Goal: Task Accomplishment & Management: Manage account settings

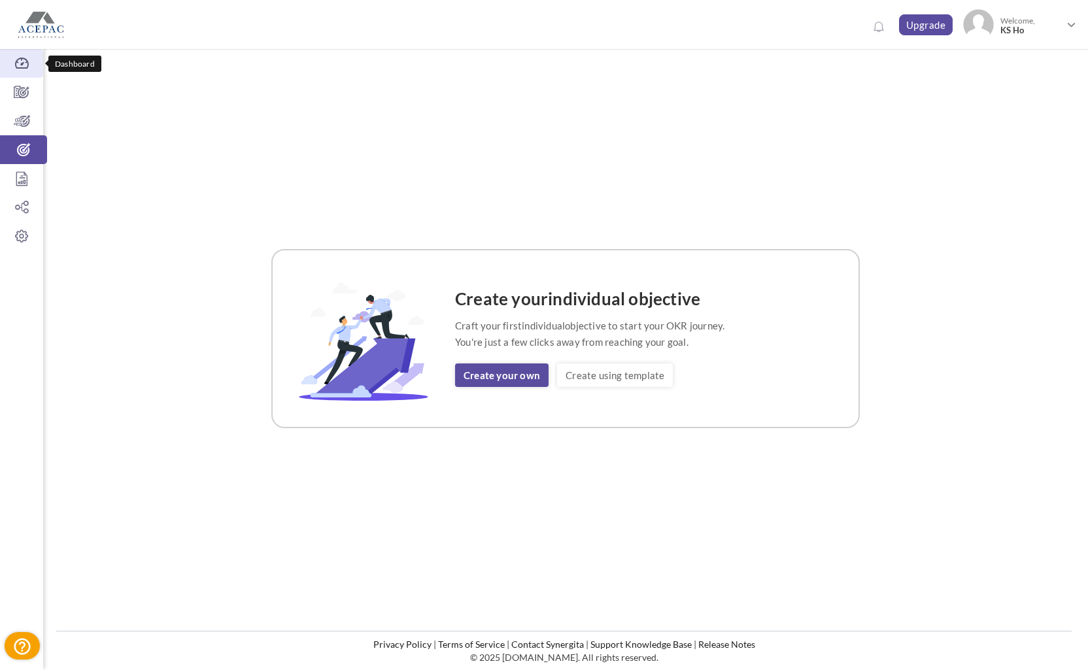
click at [22, 62] on icon at bounding box center [21, 63] width 43 height 13
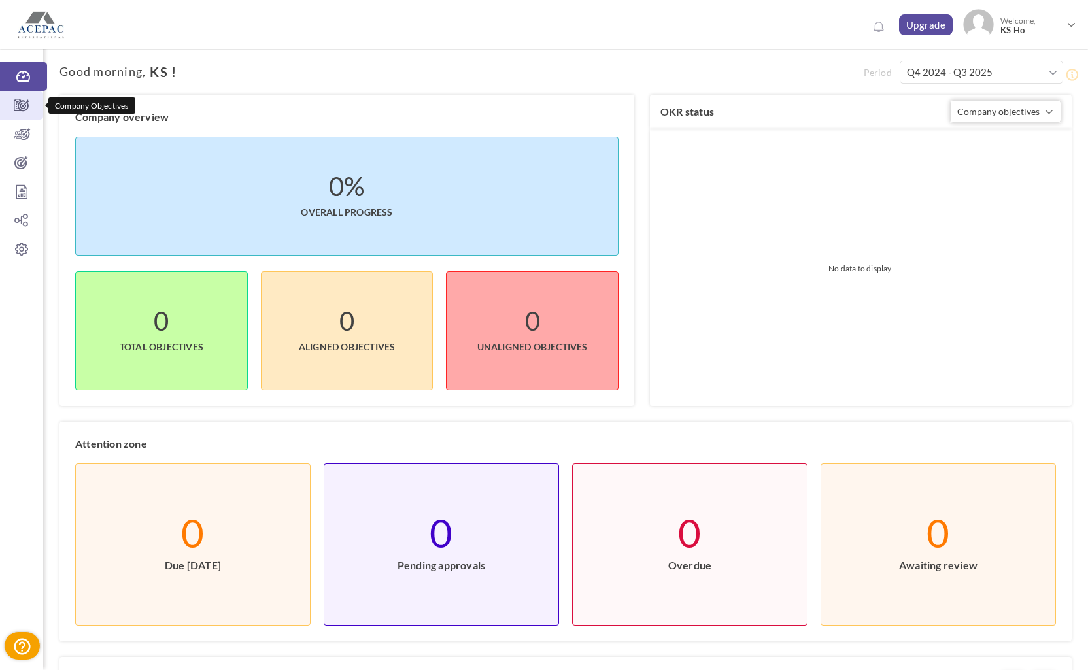
click at [21, 105] on icon at bounding box center [21, 105] width 43 height 13
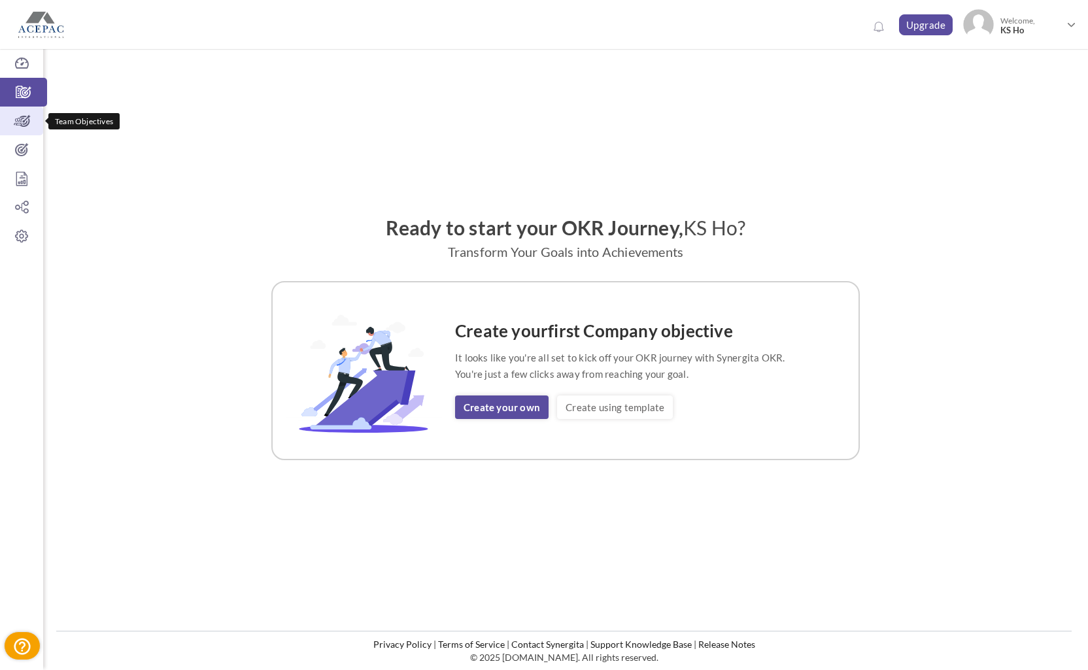
click at [29, 122] on icon at bounding box center [21, 120] width 43 height 13
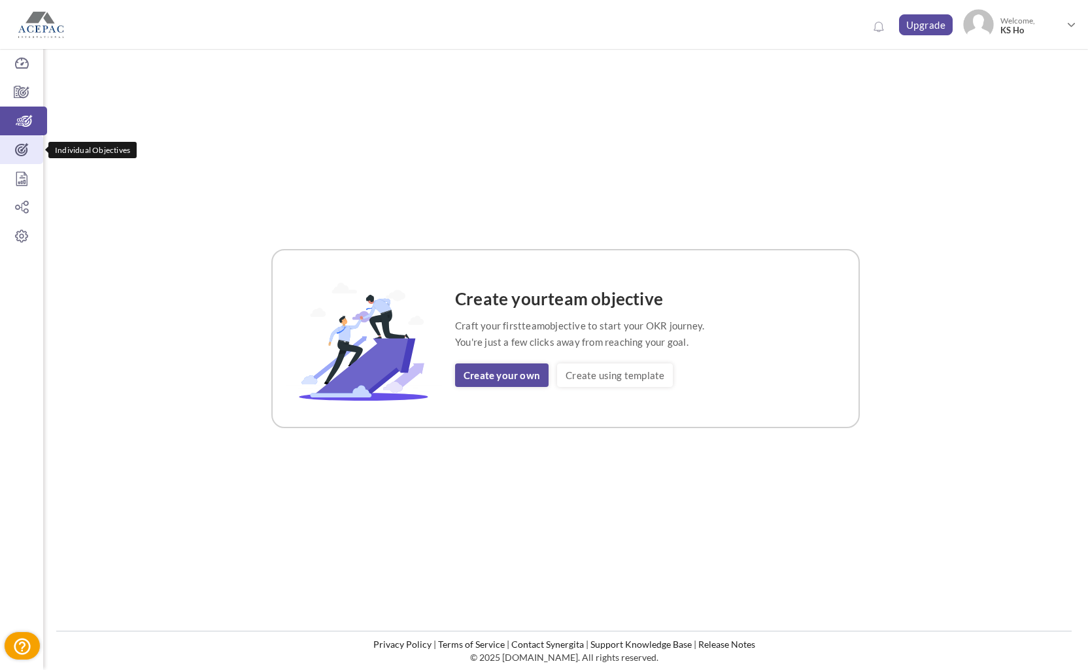
click at [25, 157] on link "Individual Objectives" at bounding box center [21, 149] width 43 height 29
click at [28, 181] on icon at bounding box center [21, 178] width 43 height 13
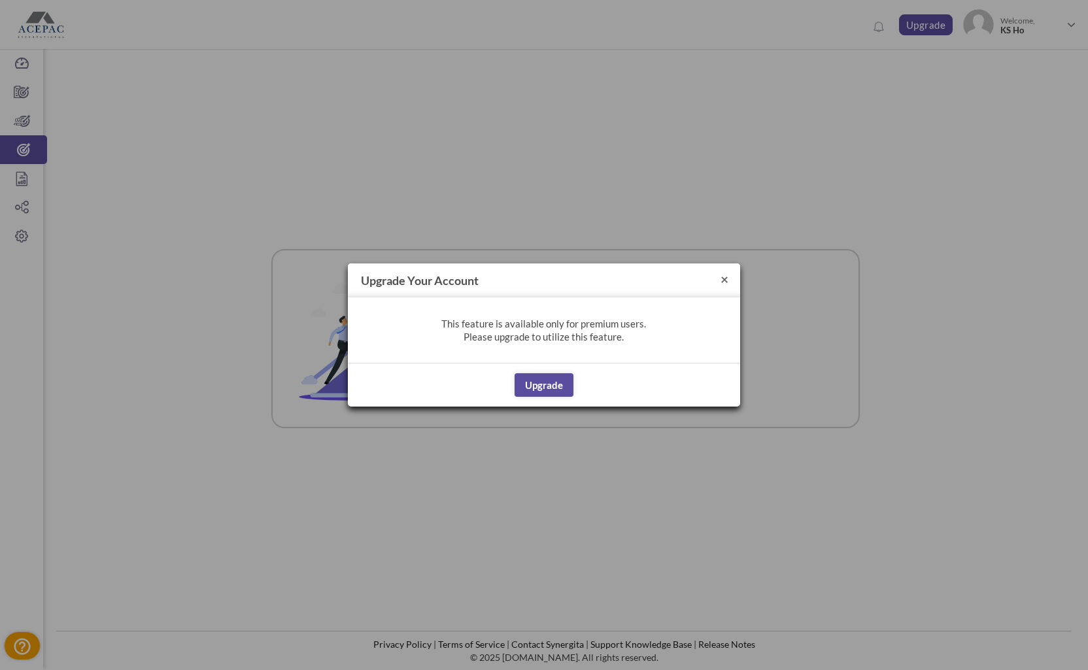
click at [722, 280] on button "×" at bounding box center [724, 279] width 8 height 14
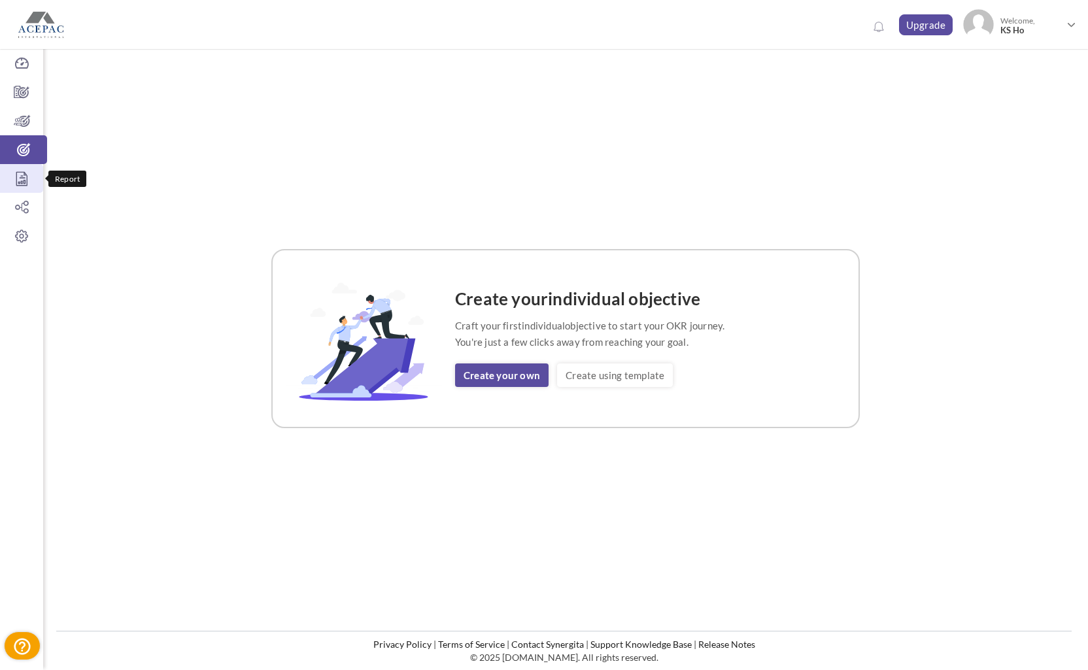
click at [22, 182] on icon at bounding box center [21, 178] width 43 height 13
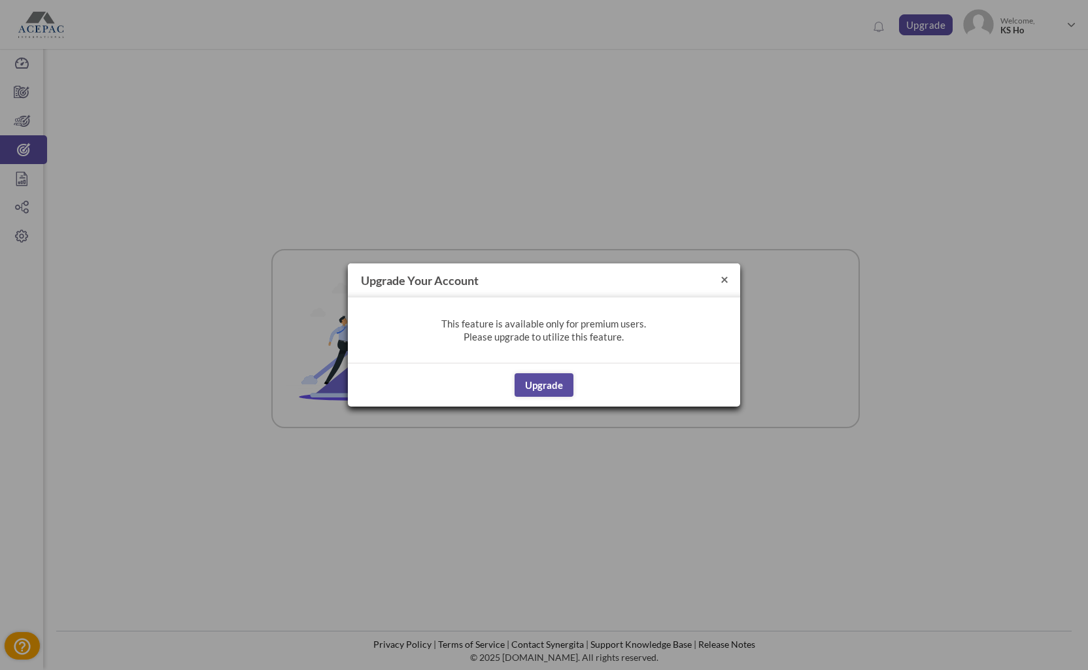
click at [723, 278] on button "×" at bounding box center [724, 279] width 8 height 14
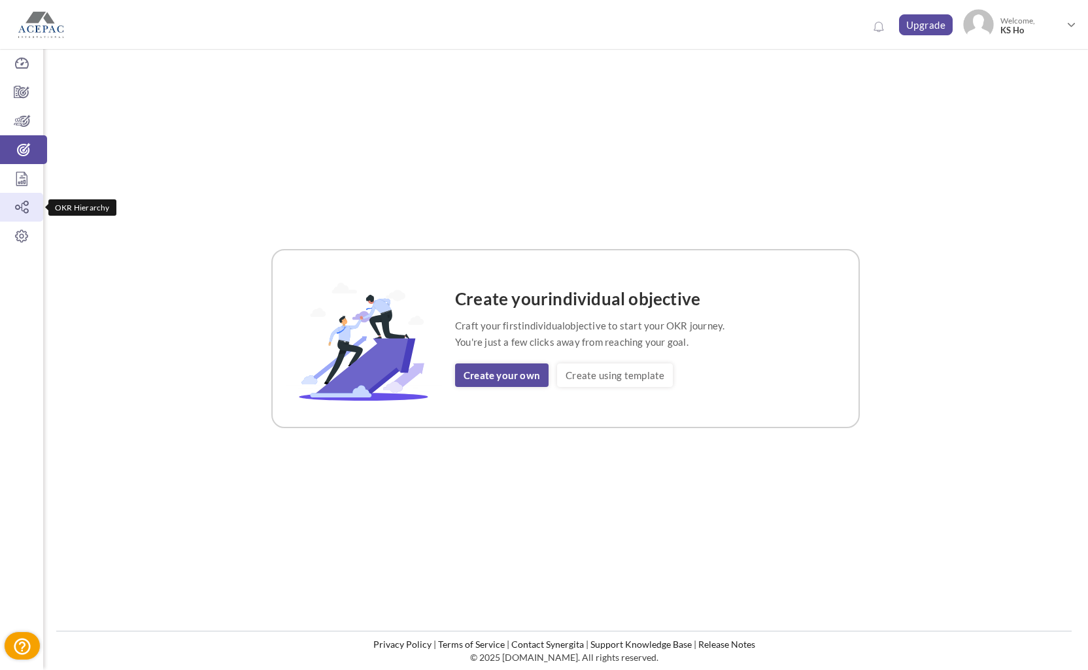
click at [18, 208] on icon at bounding box center [21, 207] width 43 height 13
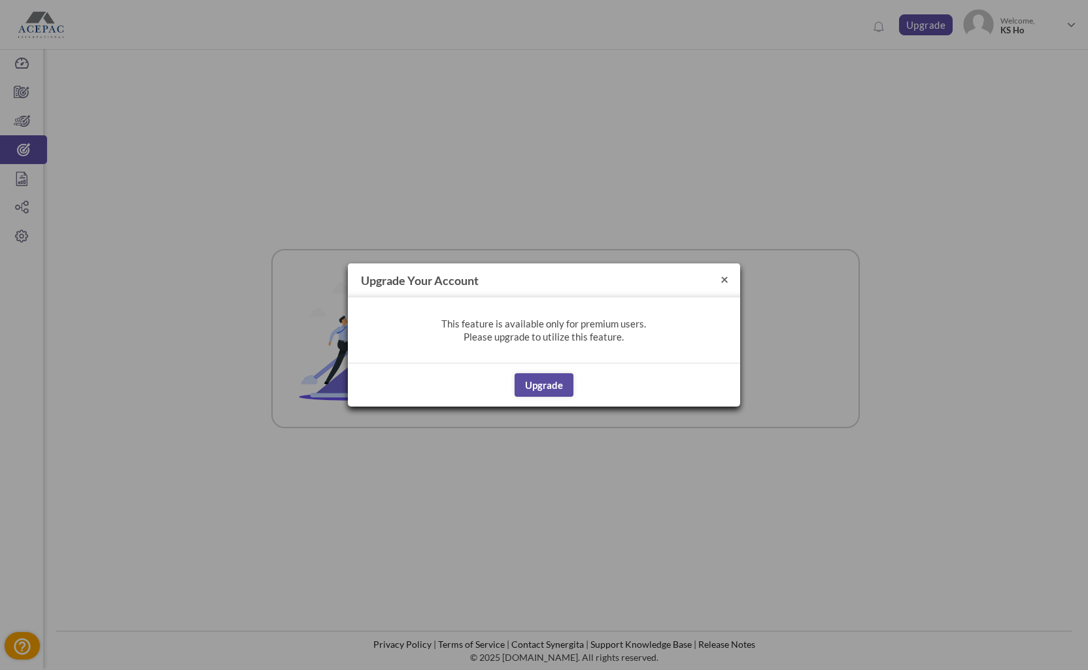
drag, startPoint x: 723, startPoint y: 276, endPoint x: 579, endPoint y: 279, distance: 144.5
click at [722, 276] on button "×" at bounding box center [724, 279] width 8 height 14
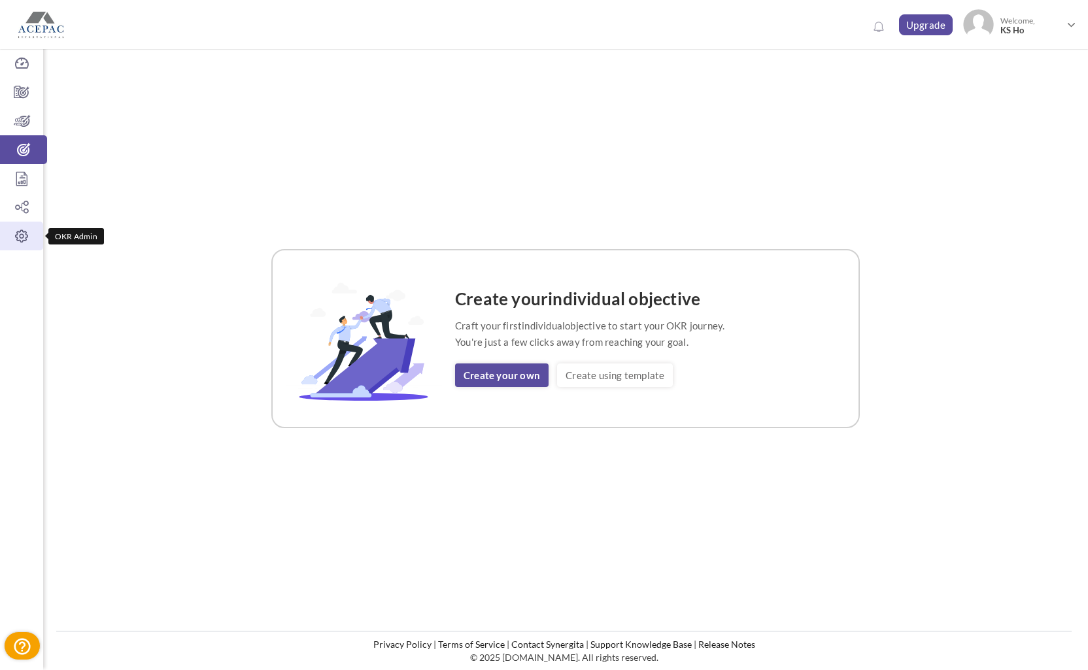
click at [22, 239] on icon at bounding box center [21, 235] width 43 height 13
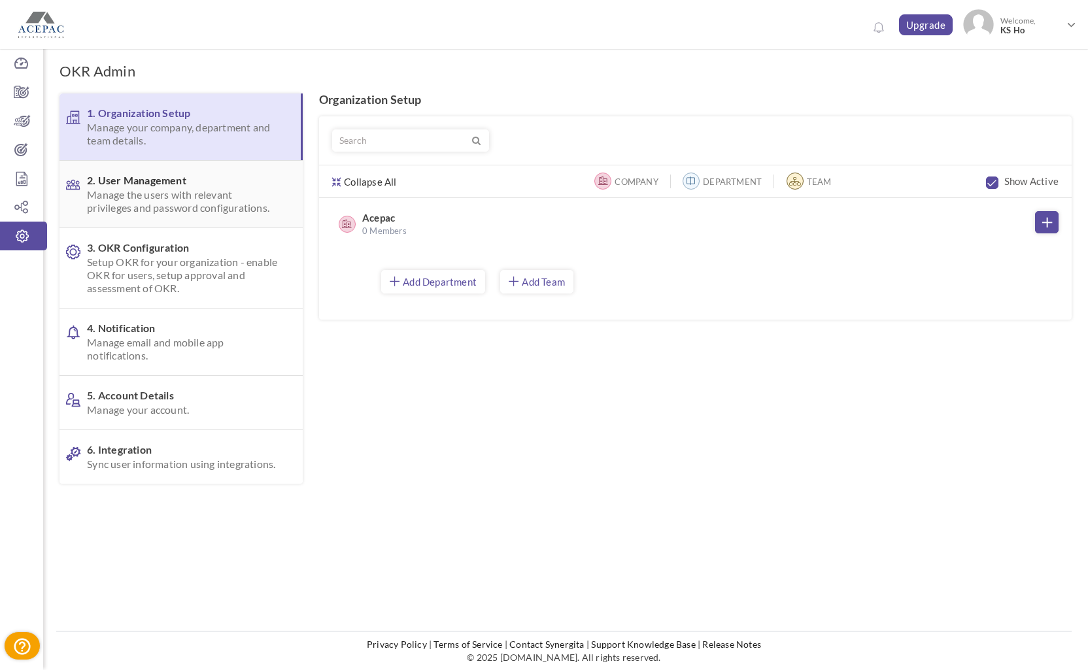
click at [158, 211] on span "Manage the users with relevant privileges and password configurations." at bounding box center [182, 201] width 191 height 26
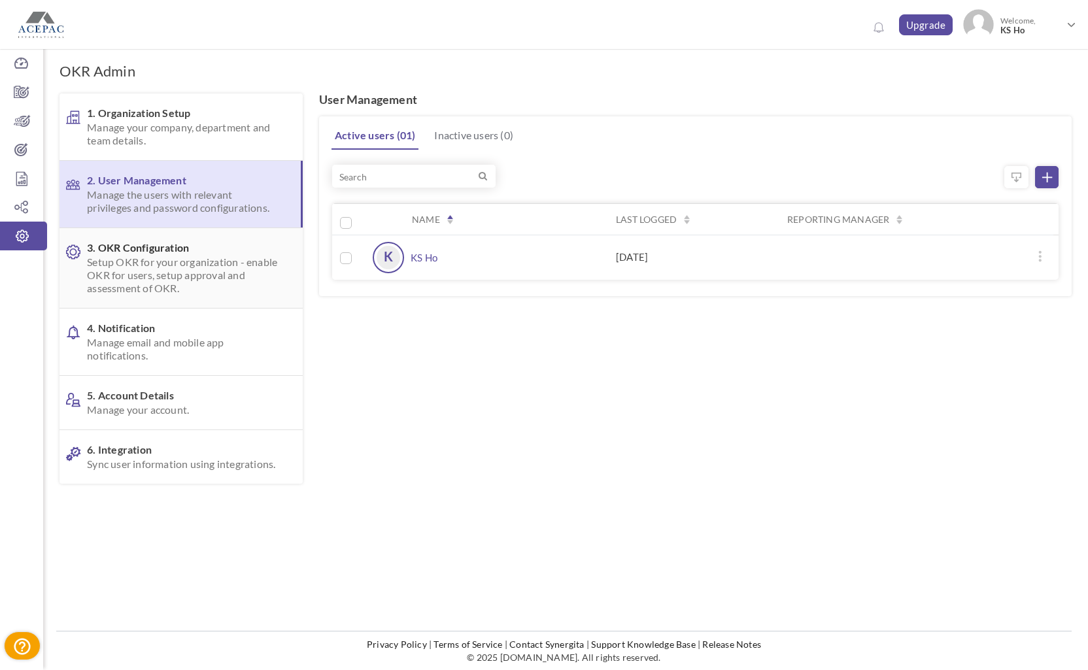
click at [157, 250] on span "3. OKR Configuration Setup OKR for your organization - enable OKR for users, se…" at bounding box center [182, 268] width 191 height 54
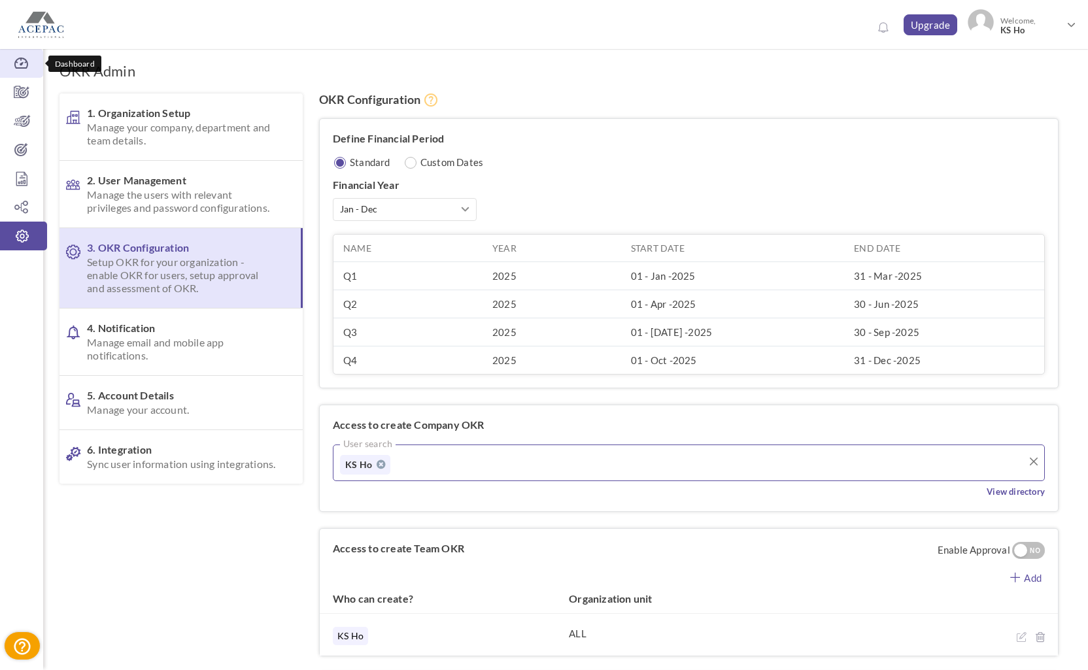
click at [16, 62] on icon at bounding box center [21, 63] width 43 height 13
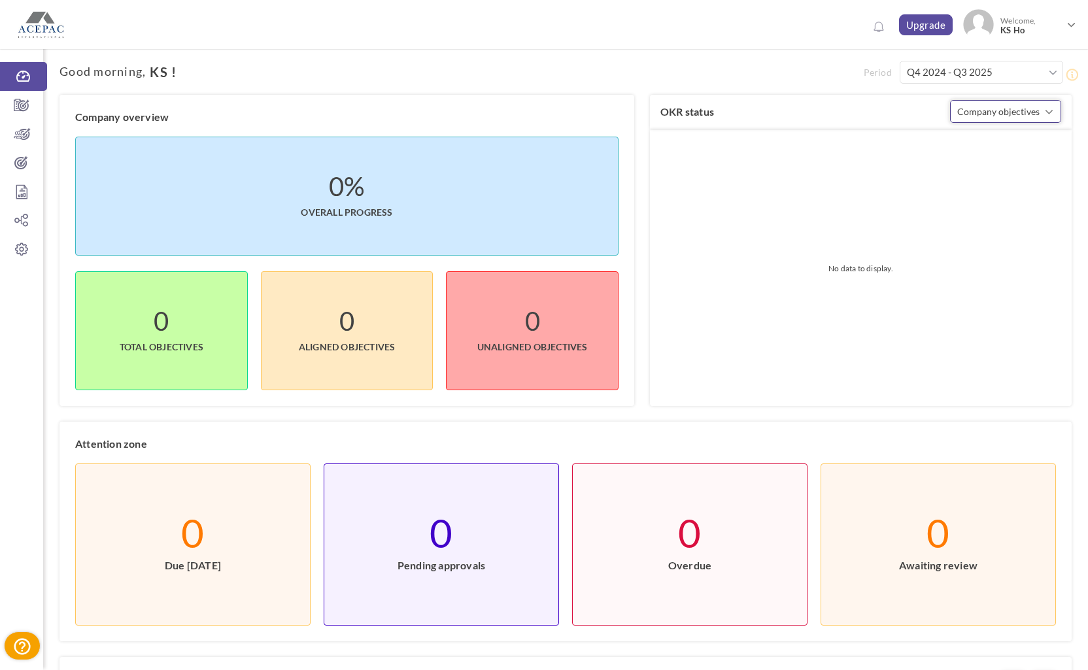
click at [1015, 107] on span "Company objectives" at bounding box center [998, 111] width 82 height 11
click at [999, 158] on link "Team objectives" at bounding box center [1005, 166] width 97 height 20
click at [1011, 108] on span "Team objectives" at bounding box center [989, 111] width 65 height 11
click at [997, 186] on link "Individual objectives" at bounding box center [1005, 188] width 97 height 20
click at [1006, 118] on button "Individual objectives" at bounding box center [1005, 111] width 111 height 23
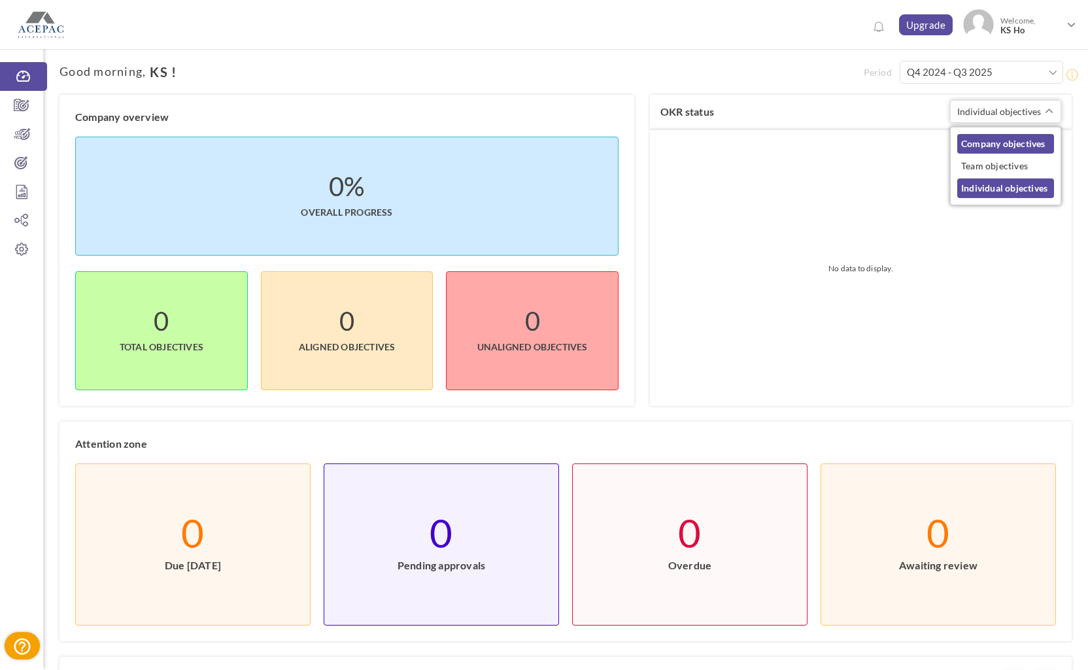
click at [988, 150] on link "Company objectives" at bounding box center [1005, 144] width 97 height 20
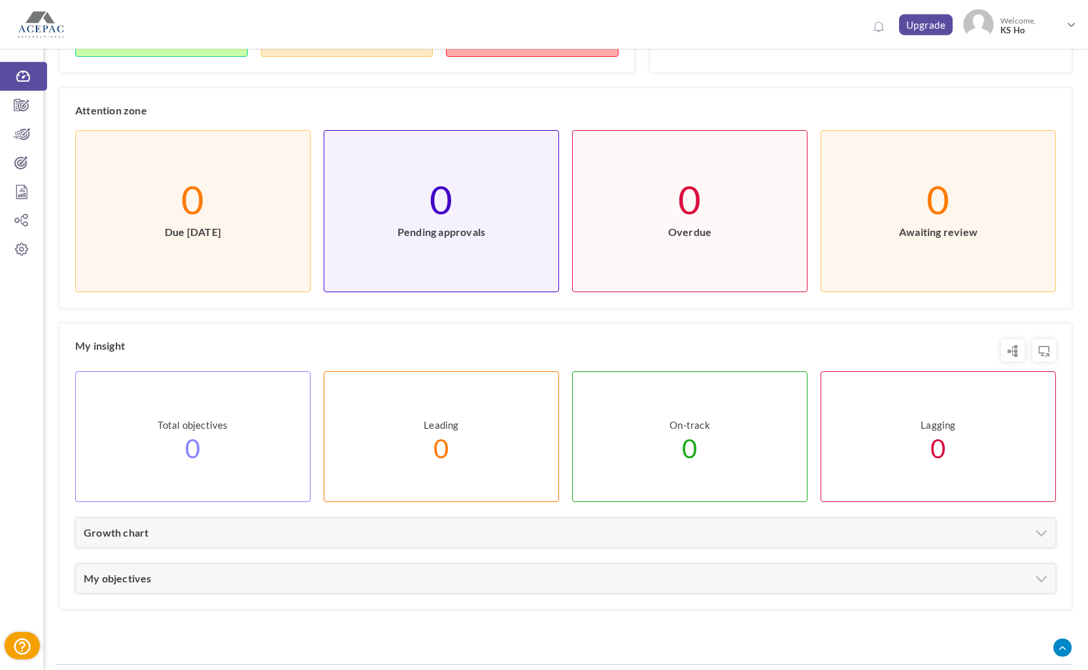
scroll to position [367, 0]
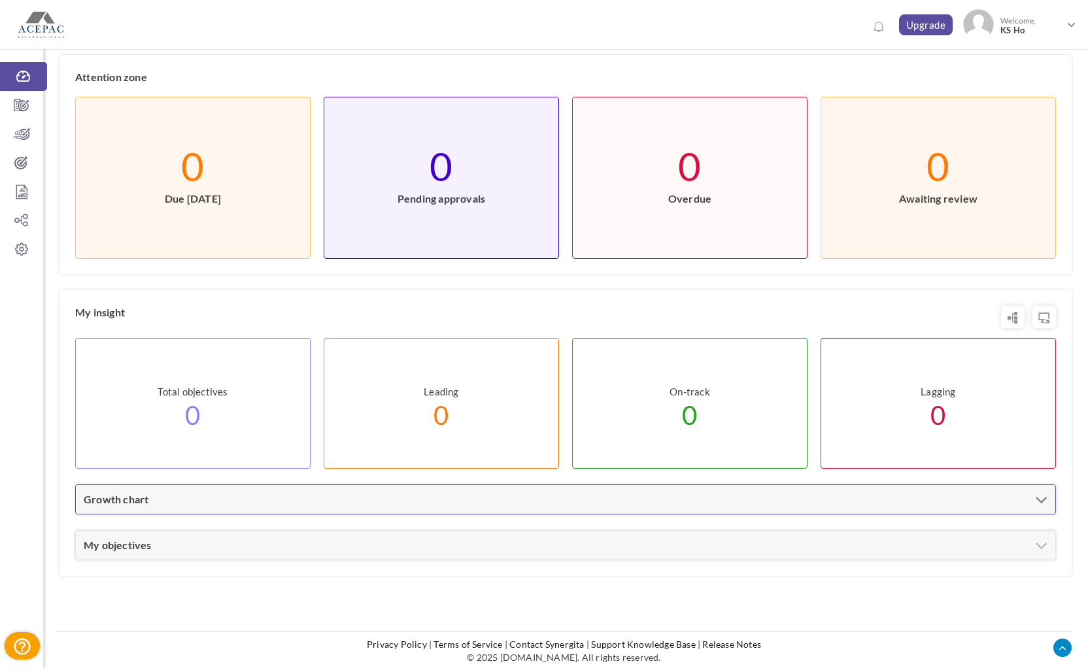
click at [696, 503] on div "Growth chart" at bounding box center [565, 499] width 979 height 29
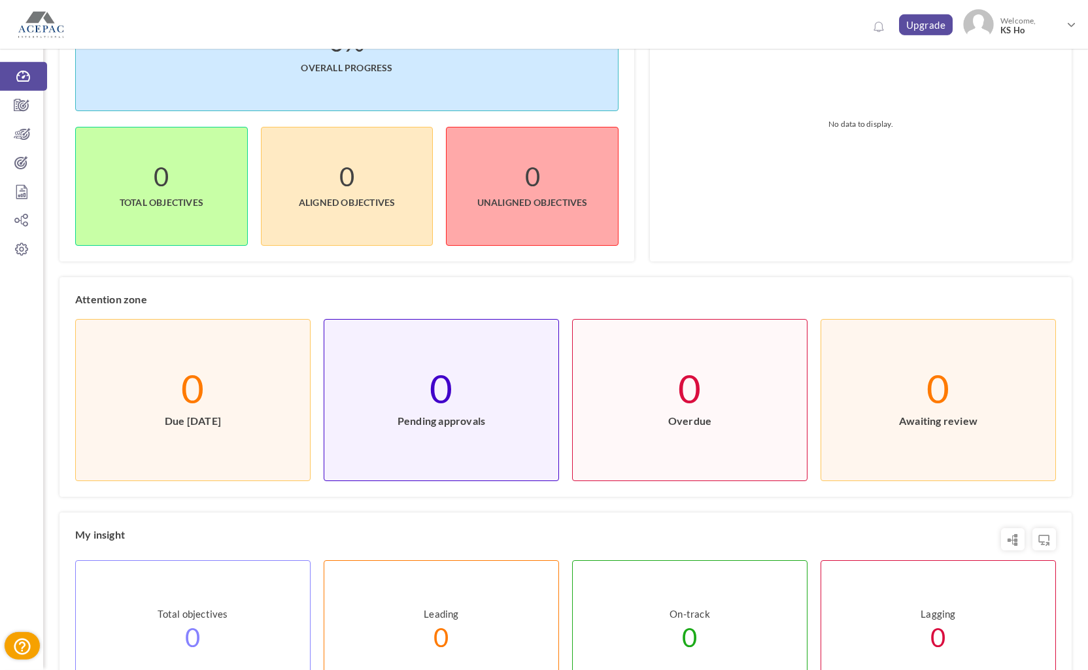
scroll to position [0, 0]
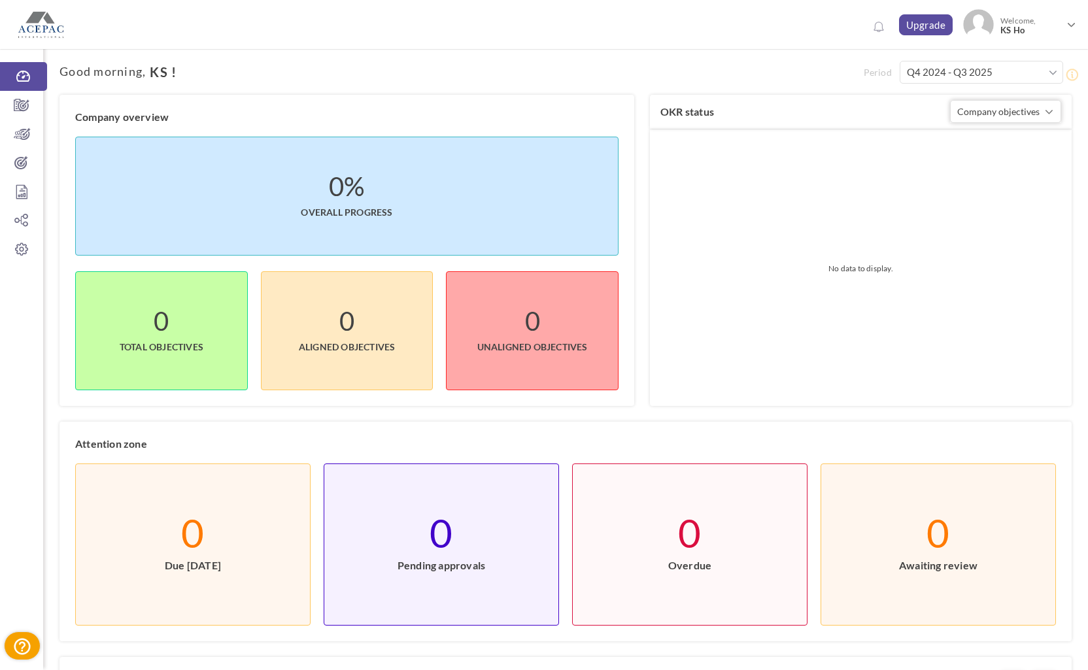
click at [291, 202] on li "0% Overall progress" at bounding box center [346, 196] width 543 height 119
click at [1076, 24] on link "Welcome, KS Ho" at bounding box center [1019, 23] width 124 height 39
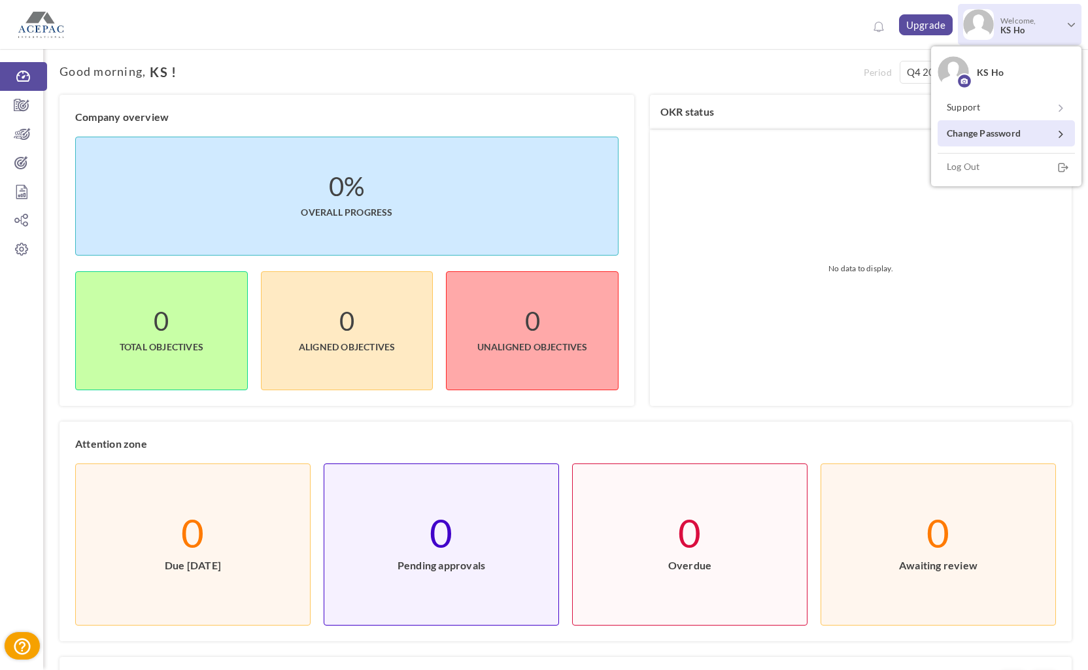
click at [1025, 124] on link "Change Password" at bounding box center [1005, 133] width 137 height 26
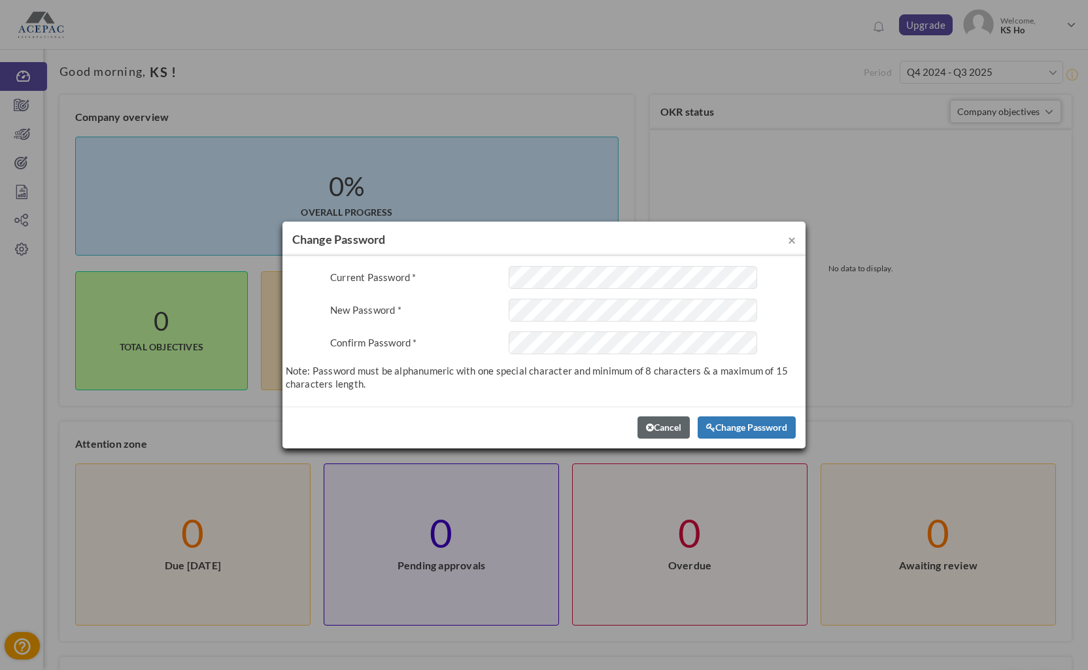
click at [334, 352] on div "Confirm Password * This field is required." at bounding box center [544, 342] width 536 height 23
click at [415, 341] on label "*" at bounding box center [414, 340] width 4 height 18
click at [792, 239] on span "×" at bounding box center [792, 239] width 8 height 16
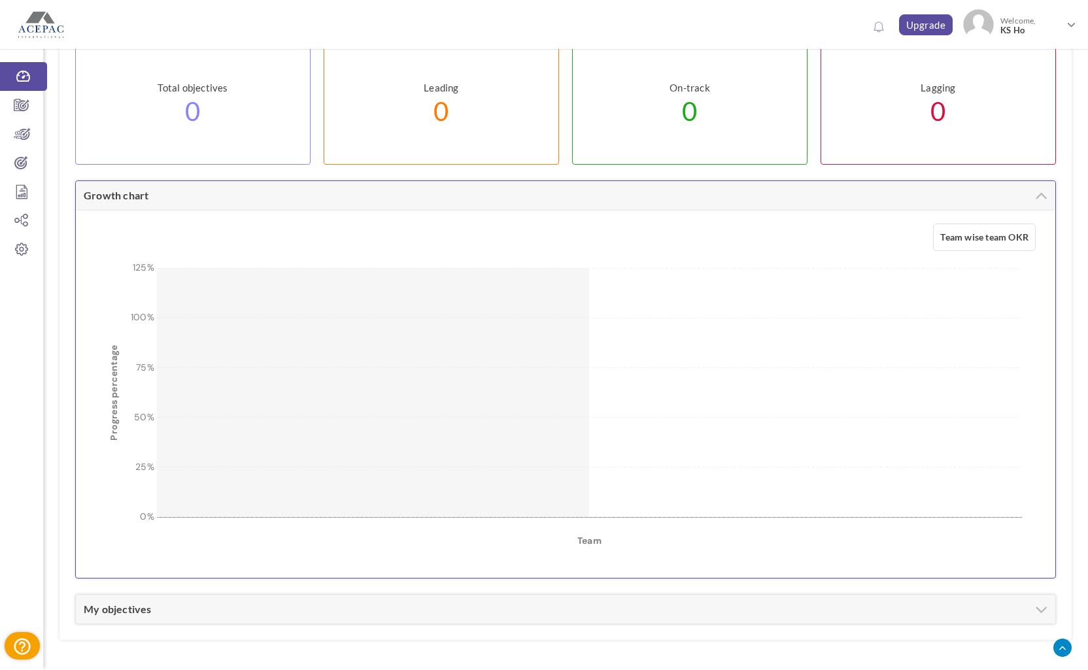
scroll to position [735, 0]
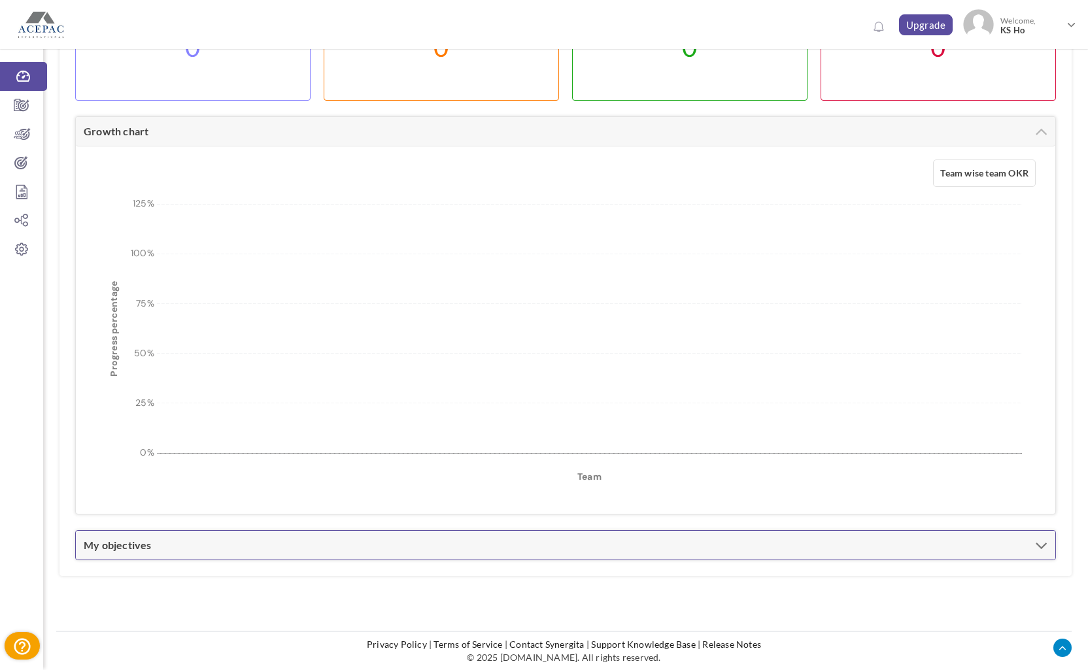
click at [1034, 542] on div "My objectives" at bounding box center [565, 545] width 979 height 29
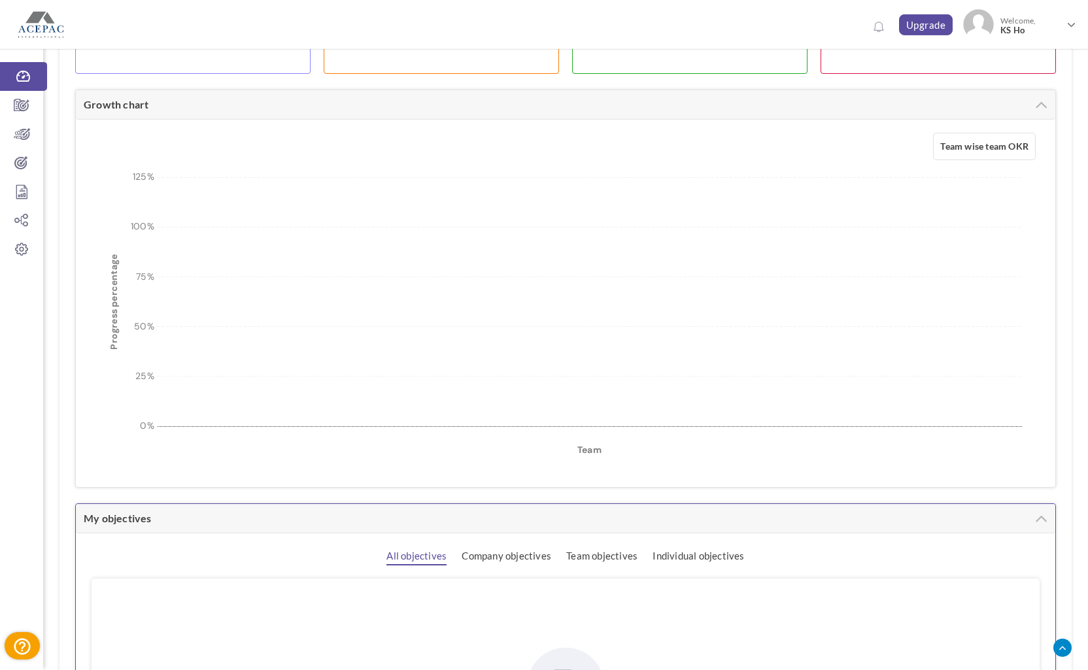
scroll to position [992, 0]
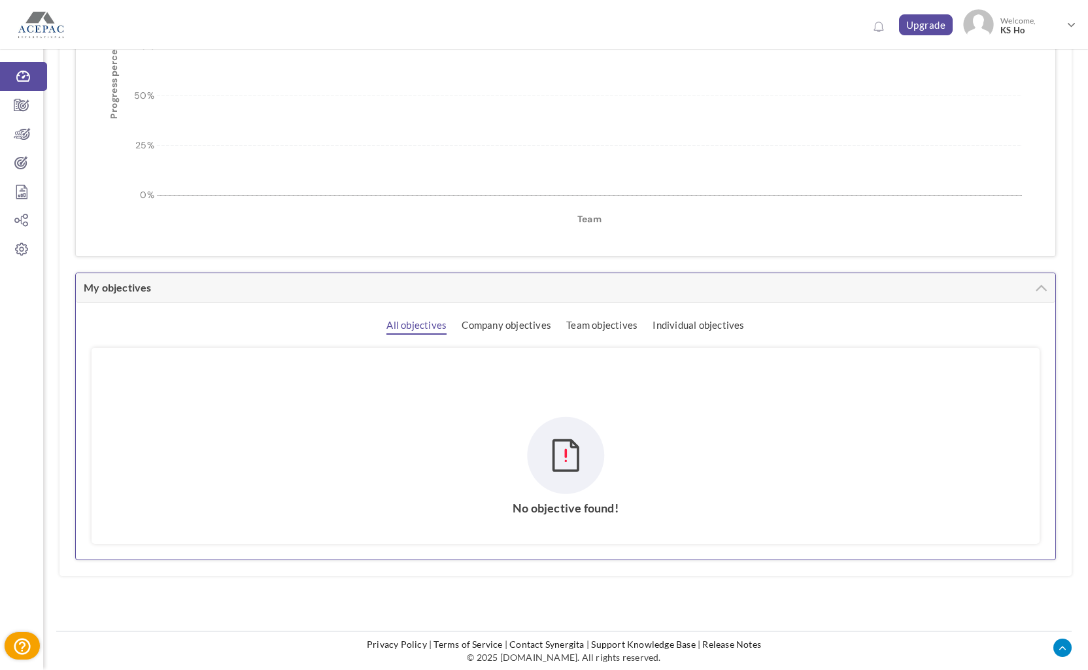
click at [553, 458] on img at bounding box center [565, 455] width 78 height 78
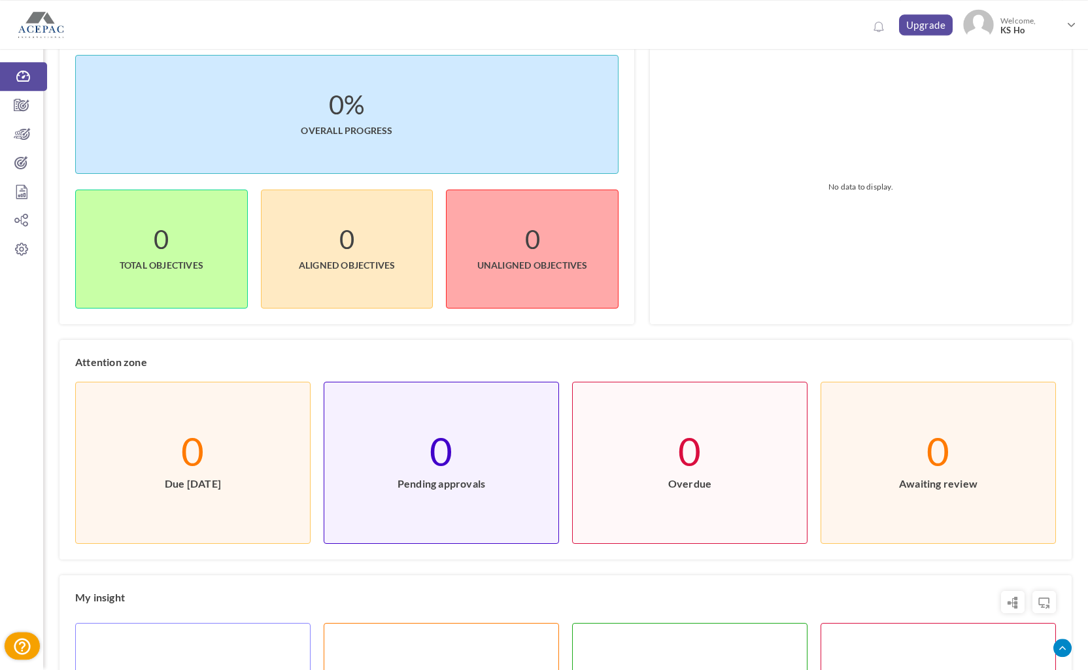
scroll to position [0, 0]
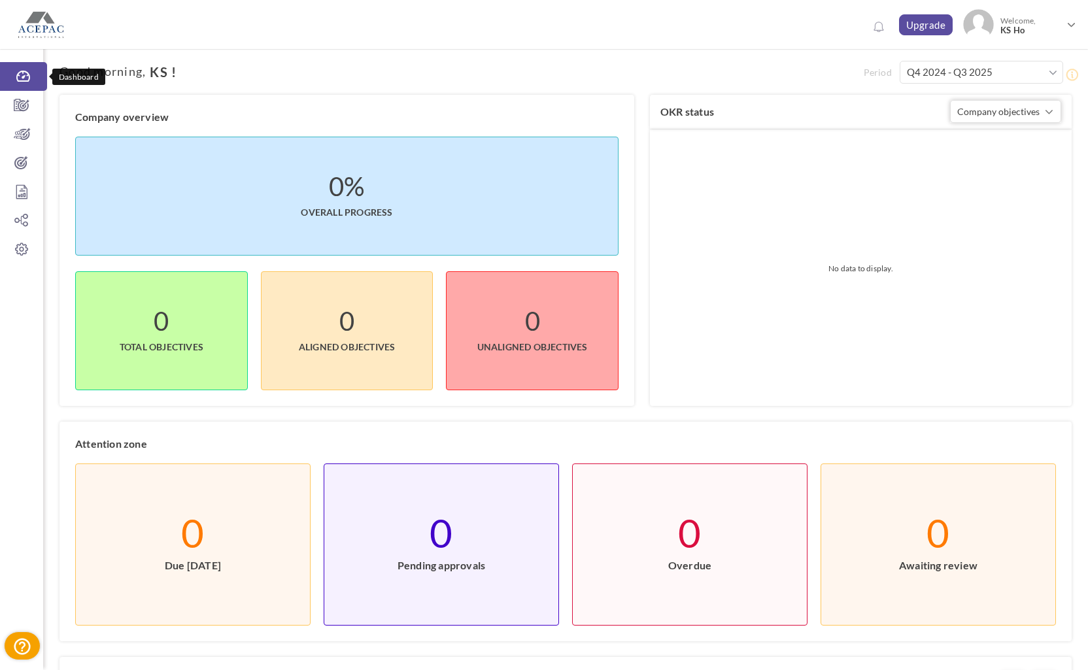
click at [25, 76] on icon at bounding box center [23, 76] width 47 height 13
click at [1036, 112] on span "Company objectives" at bounding box center [998, 111] width 82 height 11
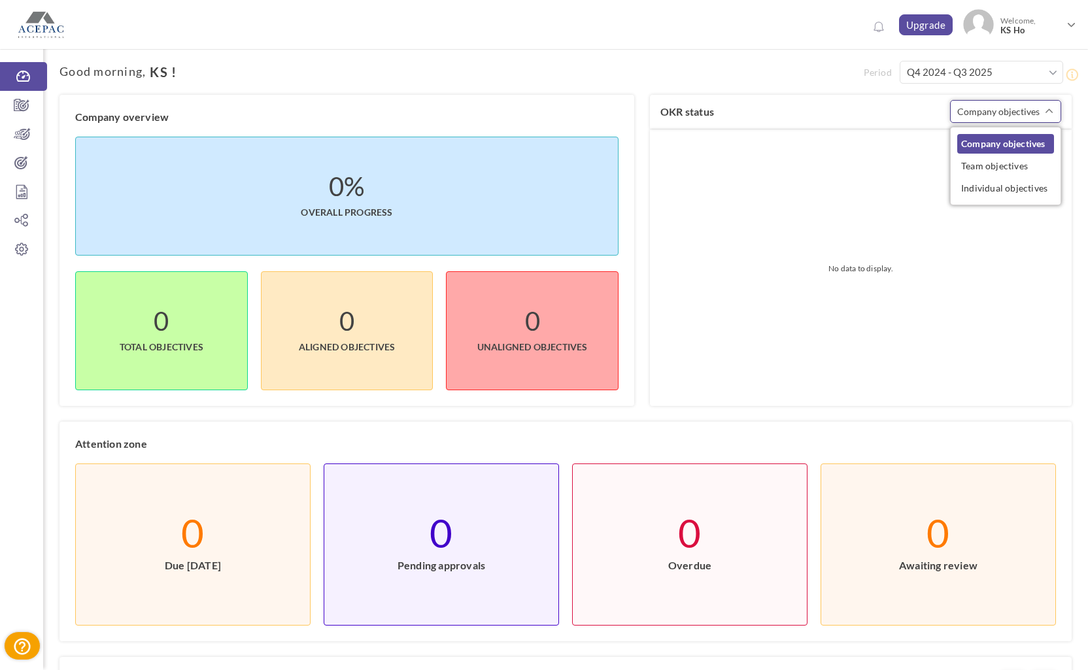
click at [1036, 112] on span "Company objectives" at bounding box center [998, 111] width 82 height 11
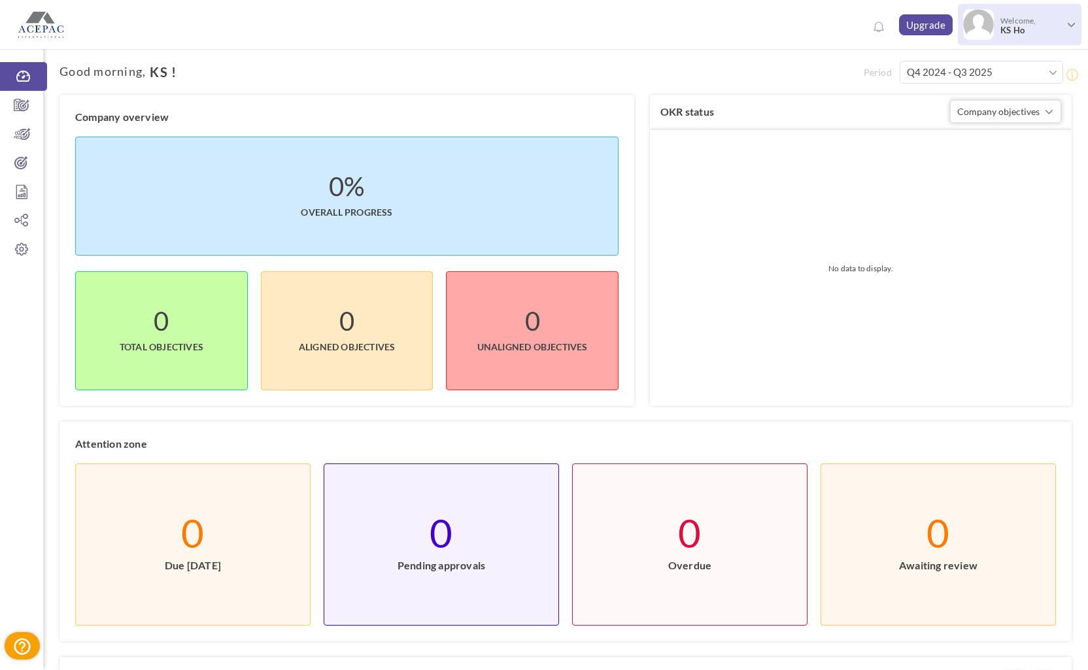
click at [1064, 19] on span "Welcome, KS Ho" at bounding box center [1028, 25] width 71 height 33
click at [420, 73] on h1 "Good morning , KS !" at bounding box center [461, 72] width 804 height 14
click at [199, 182] on li "0% Overall progress" at bounding box center [346, 196] width 543 height 119
click at [429, 217] on li "0% Overall progress" at bounding box center [346, 196] width 543 height 119
click at [266, 419] on div "Company overview 0% Overall progress 0 Total objectives View details 0 Aligned …" at bounding box center [565, 526] width 1012 height 863
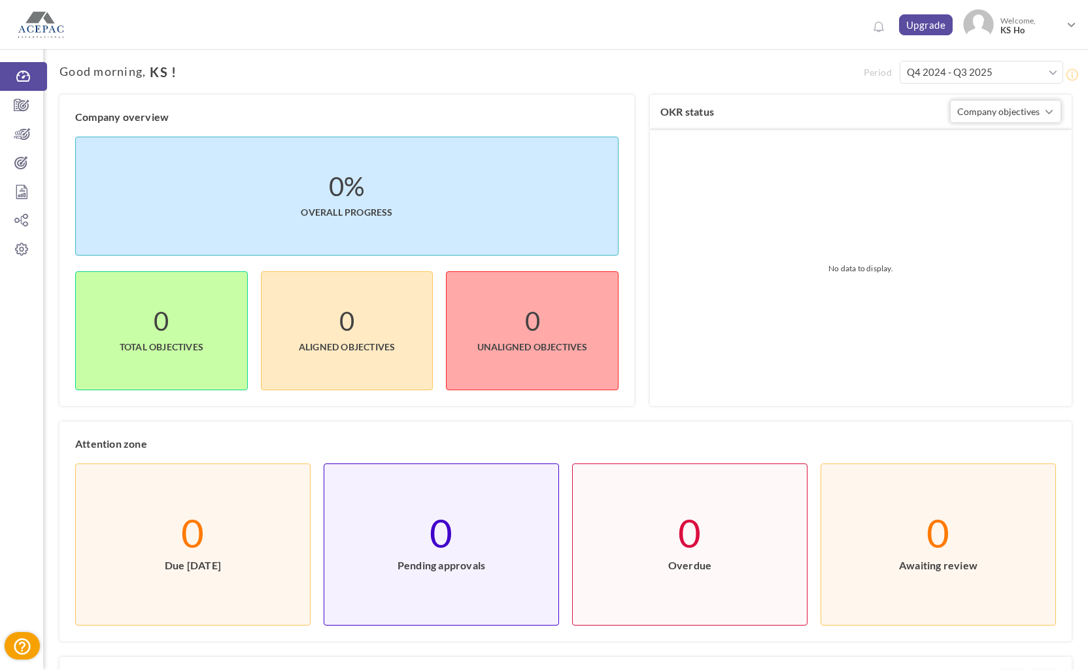
drag, startPoint x: 203, startPoint y: 539, endPoint x: 225, endPoint y: 543, distance: 22.7
click at [203, 539] on label "0" at bounding box center [192, 532] width 23 height 13
drag, startPoint x: 403, startPoint y: 551, endPoint x: 726, endPoint y: 563, distance: 323.8
click at [404, 551] on span "Pending approvals" at bounding box center [441, 555] width 88 height 33
drag, startPoint x: 752, startPoint y: 563, endPoint x: 809, endPoint y: 556, distance: 57.4
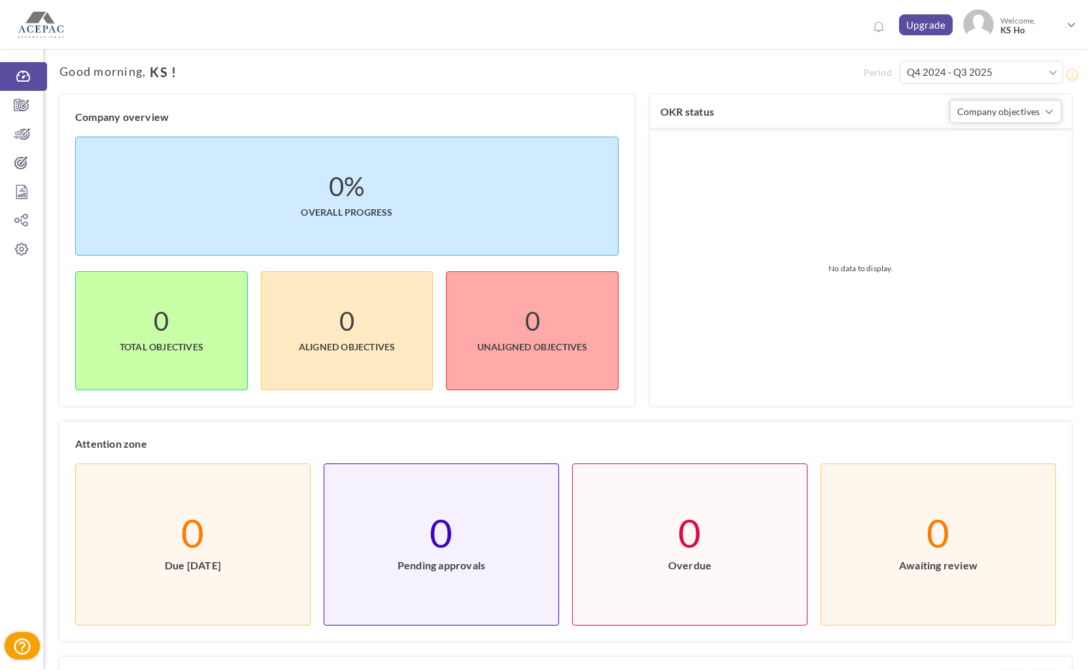
click at [754, 563] on li "0 Overdue View details" at bounding box center [689, 544] width 235 height 162
click at [909, 546] on span "Awaiting review" at bounding box center [938, 555] width 78 height 33
click at [832, 342] on label "No data to display." at bounding box center [860, 268] width 420 height 276
click at [557, 350] on span "UnAligned Objectives" at bounding box center [532, 340] width 110 height 26
click at [265, 331] on li "0 Aligned Objectives View details" at bounding box center [347, 330] width 173 height 119
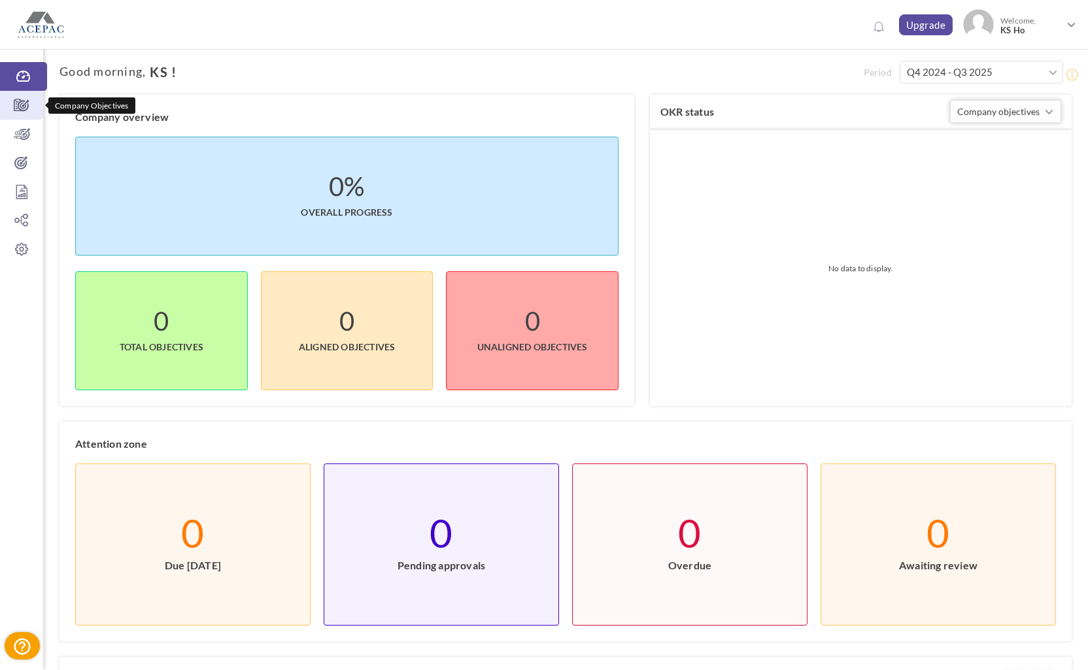
click at [25, 102] on icon at bounding box center [21, 105] width 43 height 13
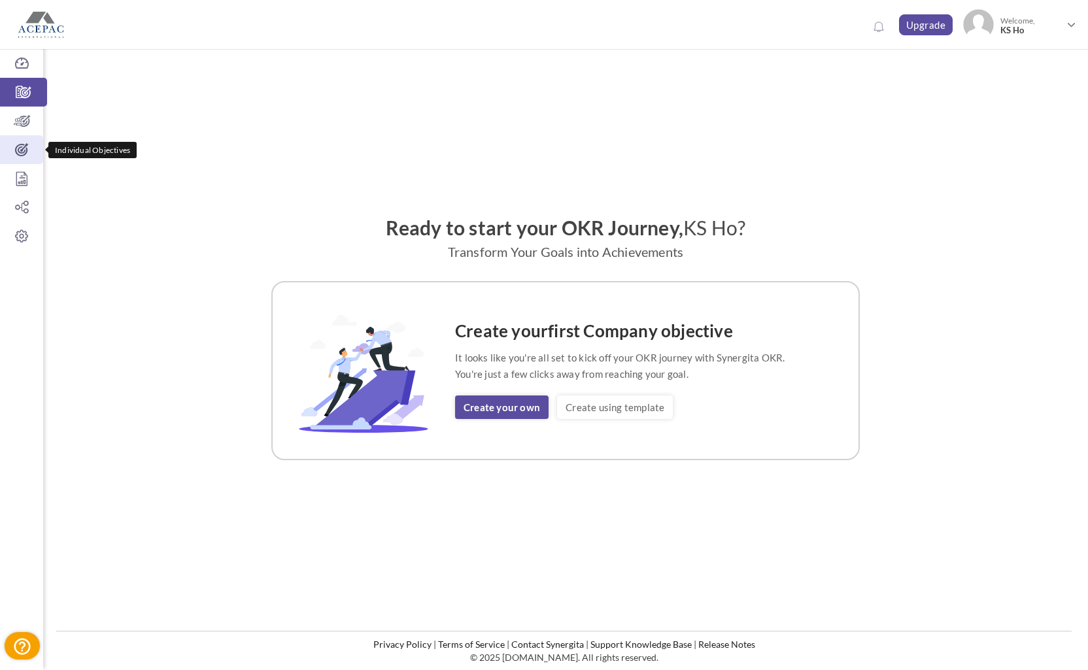
click at [25, 150] on icon at bounding box center [21, 149] width 43 height 13
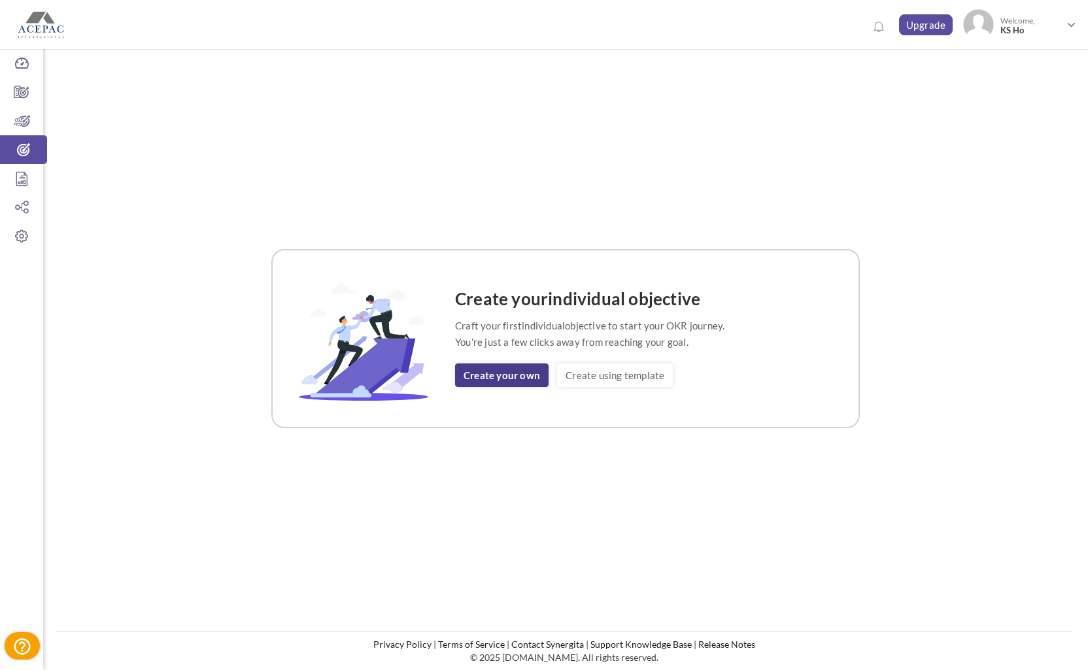
click at [493, 378] on link "Create your own" at bounding box center [501, 375] width 93 height 24
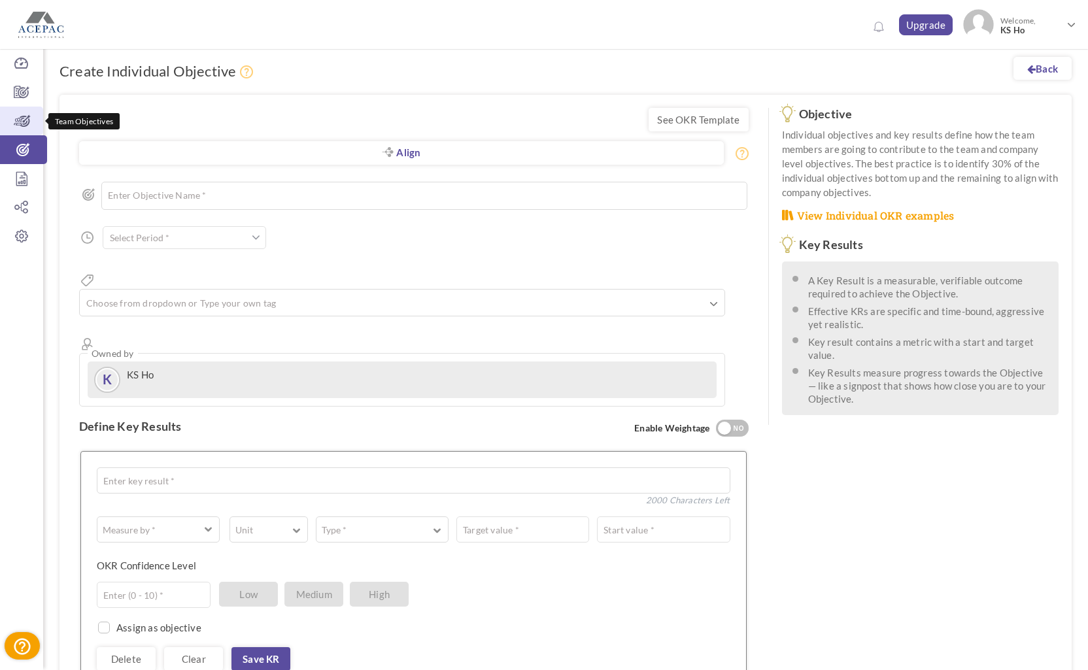
click at [31, 116] on icon at bounding box center [21, 120] width 43 height 13
click at [15, 180] on icon at bounding box center [21, 178] width 43 height 13
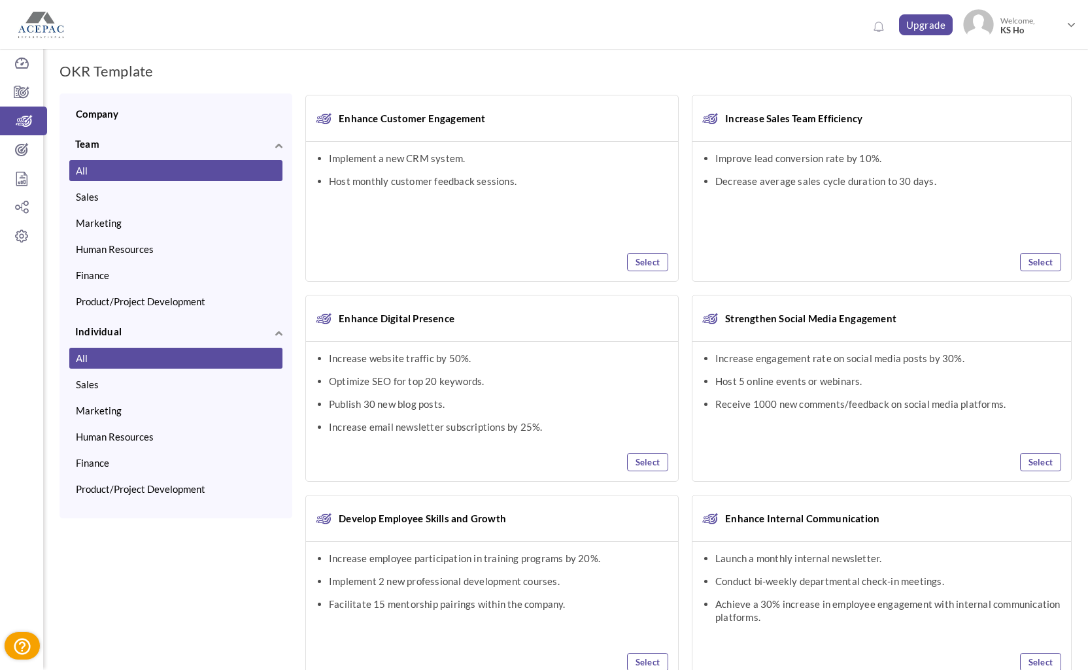
click at [208, 359] on button "All" at bounding box center [175, 358] width 213 height 21
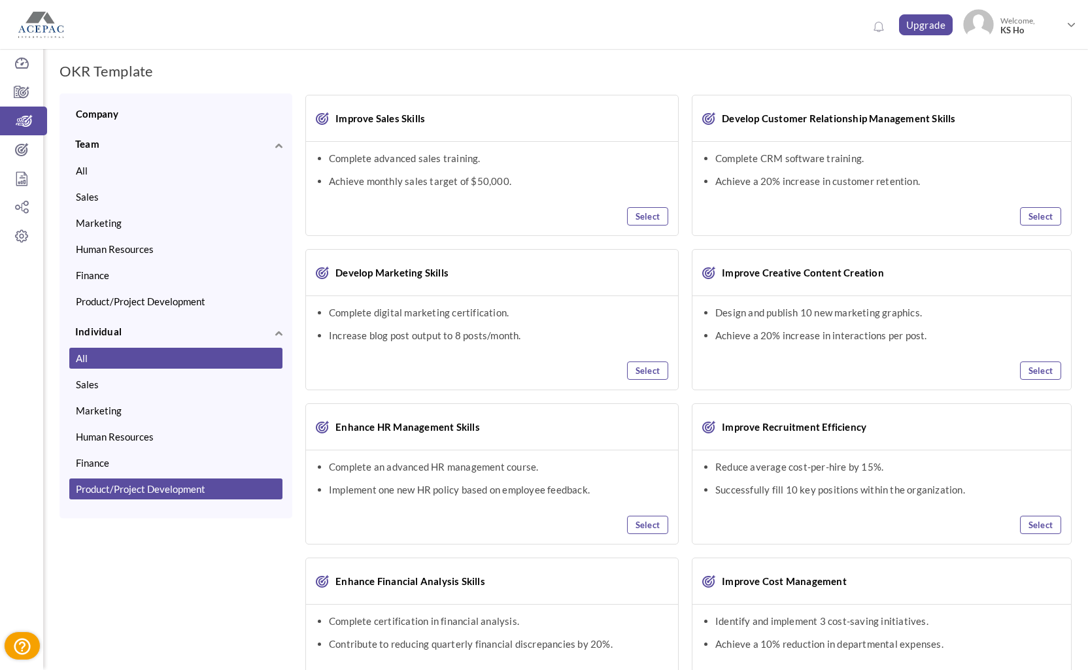
click at [222, 483] on button "Product/Project Development" at bounding box center [175, 488] width 213 height 21
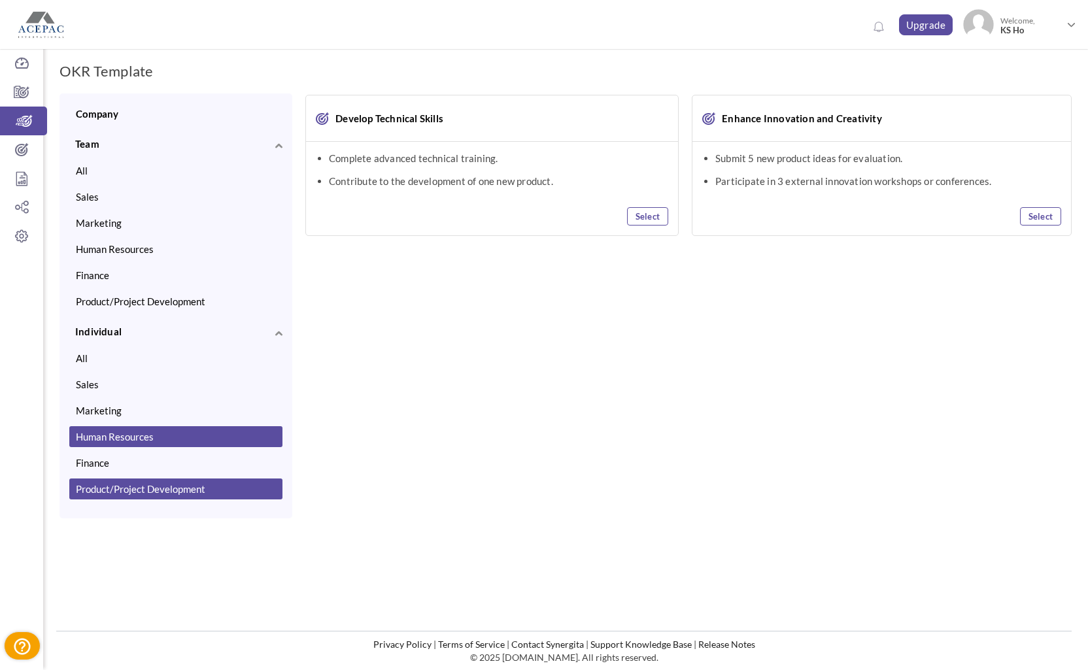
click at [152, 429] on button "Human Resources" at bounding box center [175, 436] width 213 height 21
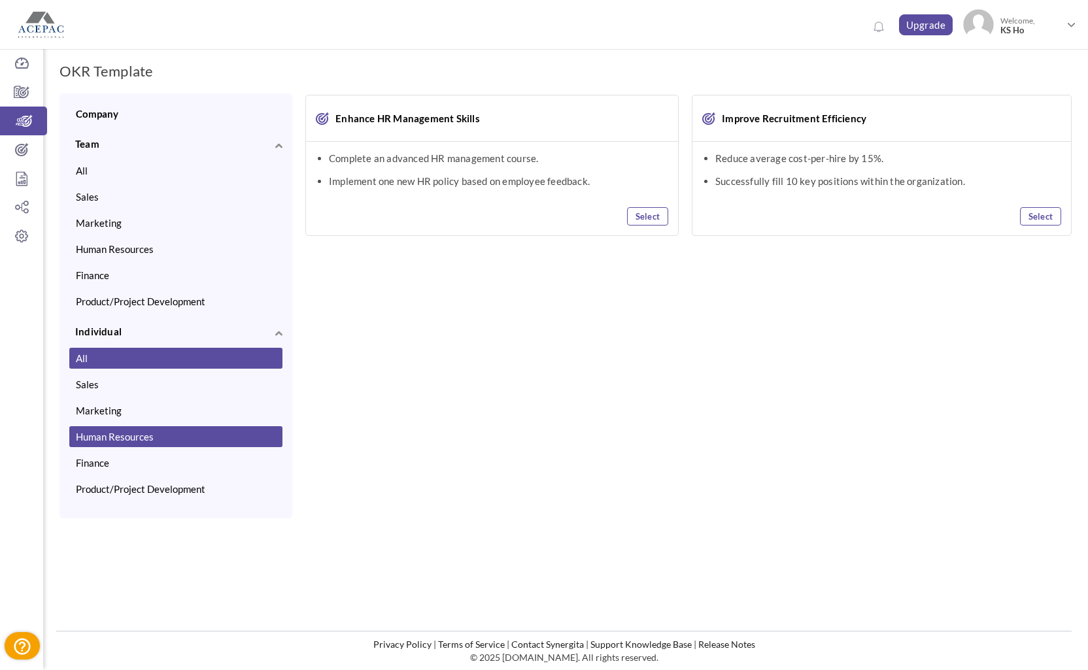
click at [129, 367] on button "All" at bounding box center [175, 358] width 213 height 21
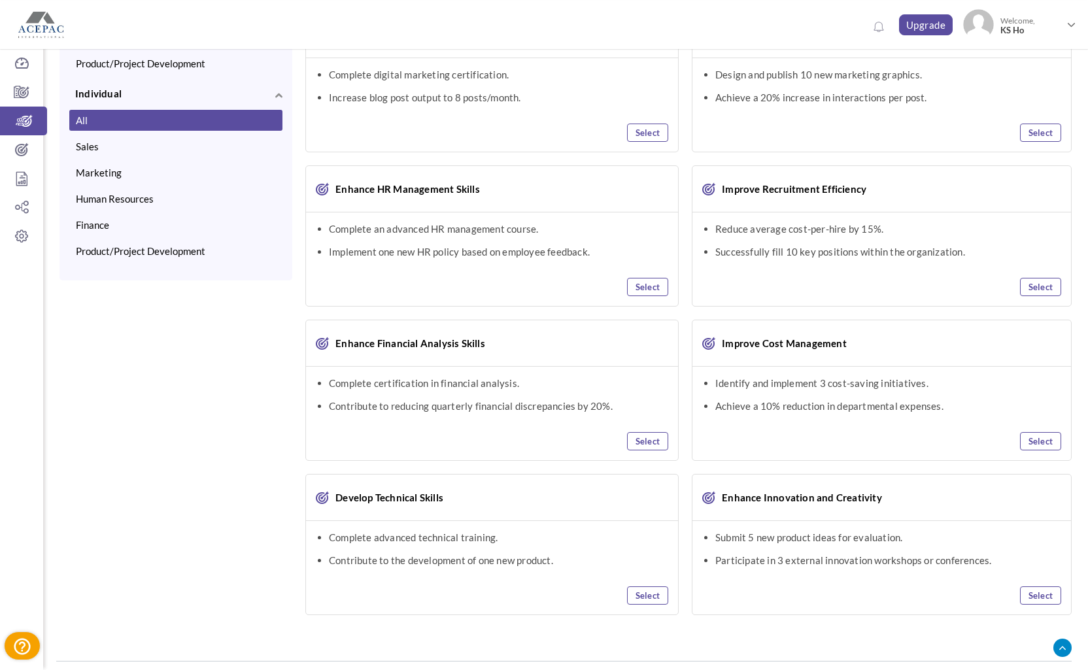
scroll to position [266, 0]
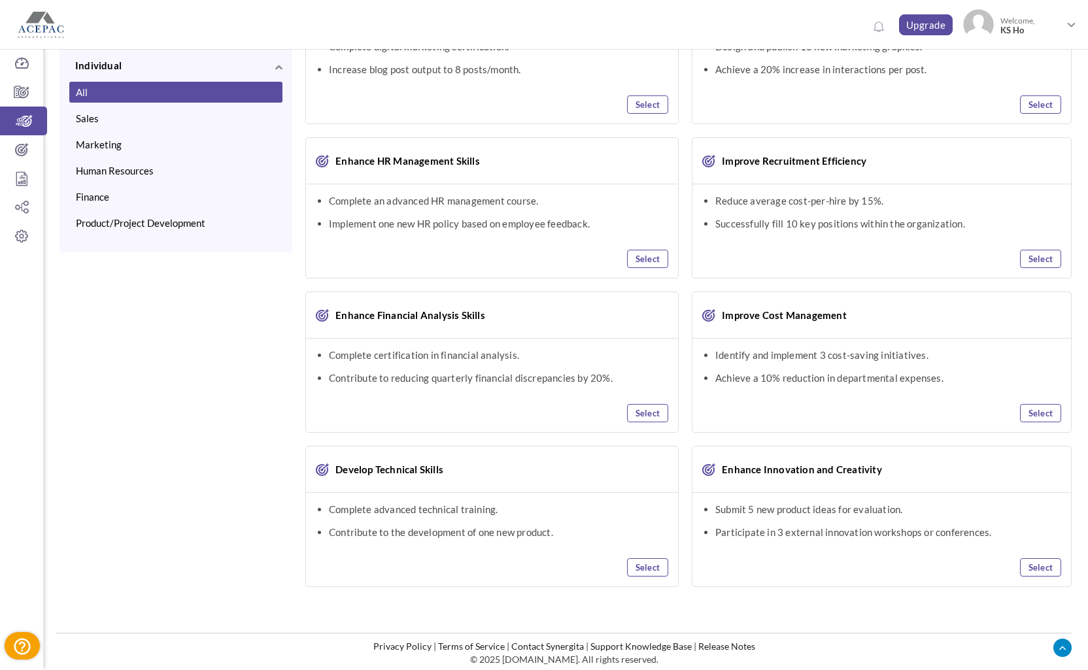
click at [155, 419] on div "Company Team All Sales Marketing Human Resources Finance Product/Project Develo…" at bounding box center [565, 210] width 1012 height 766
